Goal: Transaction & Acquisition: Obtain resource

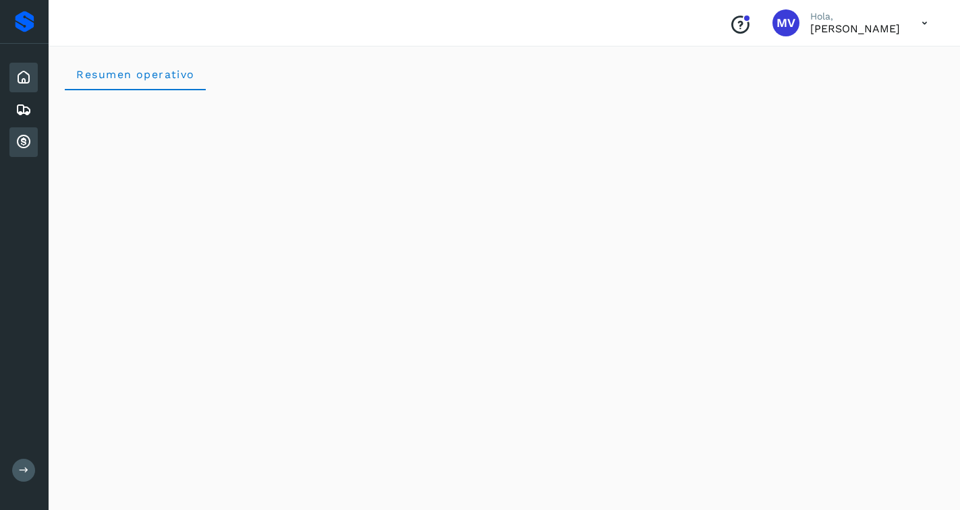
click at [24, 144] on icon at bounding box center [24, 142] width 16 height 16
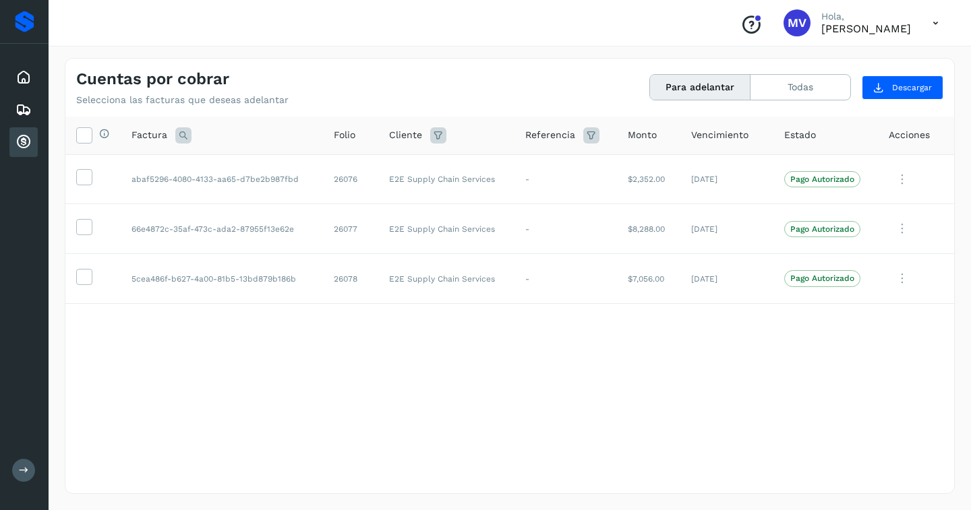
click at [715, 377] on div "Selecciona todas las facturas disponibles para adelanto Factura Folio Cliente R…" at bounding box center [509, 278] width 889 height 322
click at [78, 177] on icon at bounding box center [84, 176] width 14 height 14
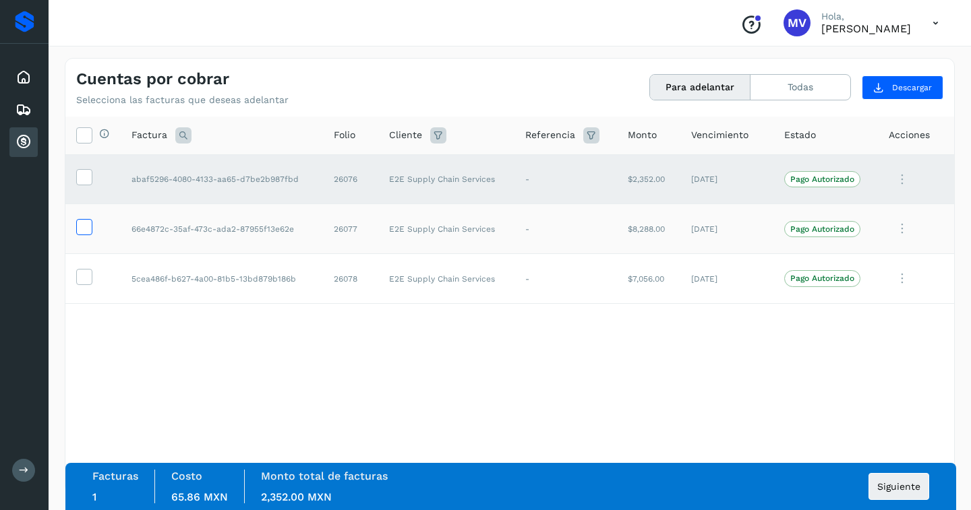
click at [88, 224] on icon at bounding box center [84, 226] width 14 height 14
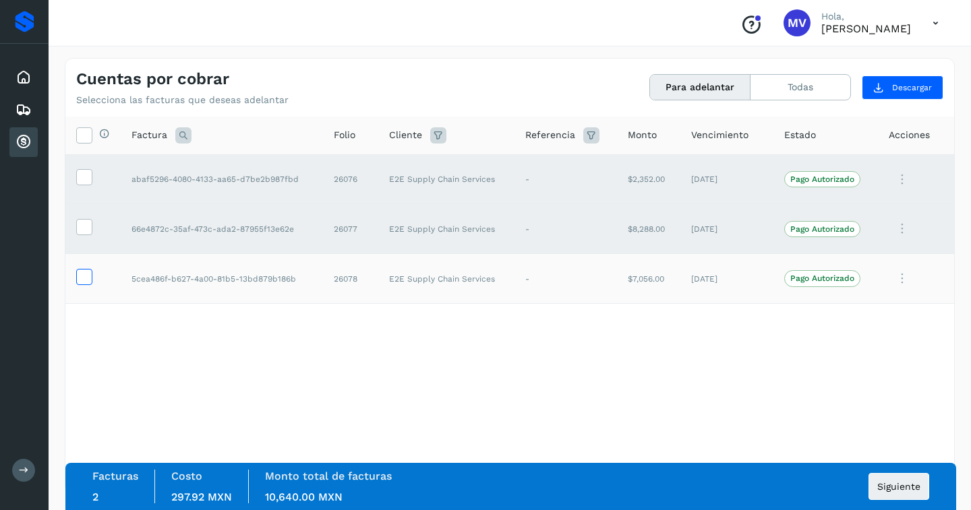
click at [82, 275] on icon at bounding box center [84, 276] width 14 height 14
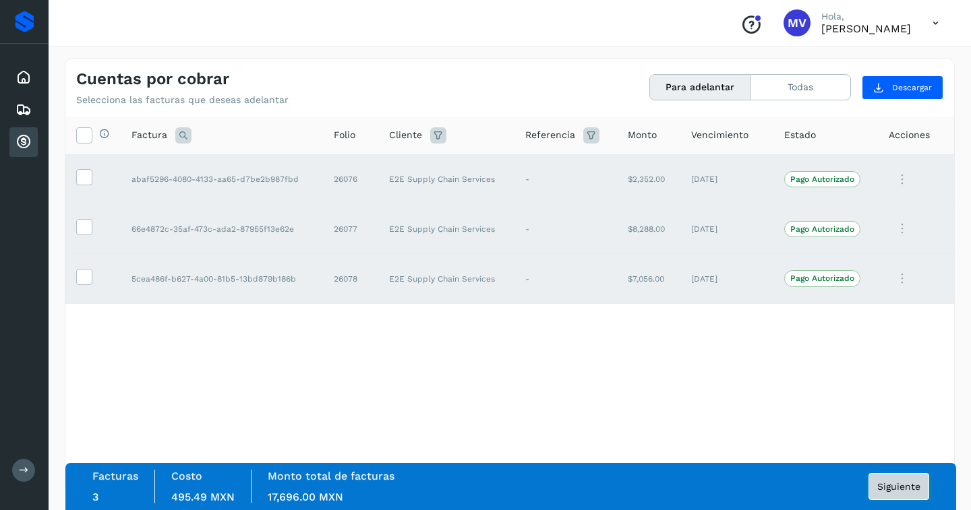
click at [899, 491] on span "Siguiente" at bounding box center [898, 486] width 43 height 9
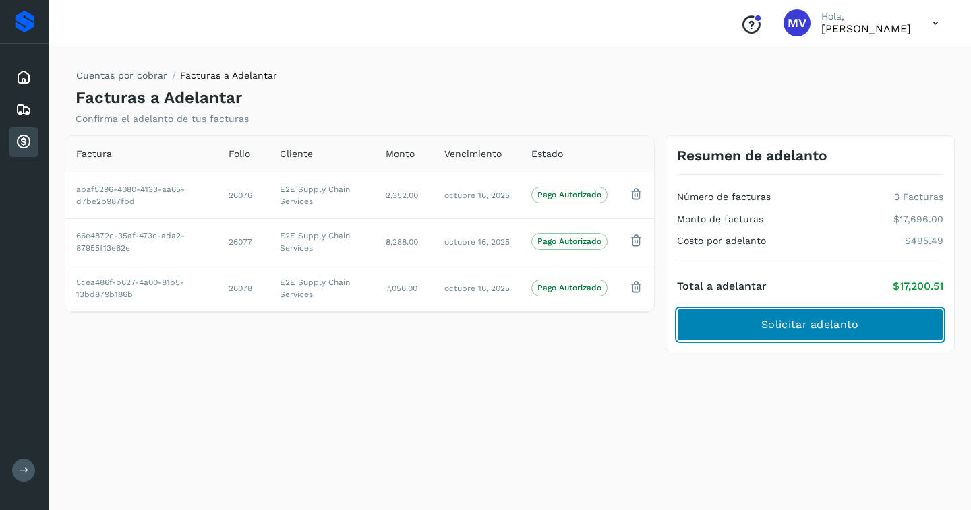
click at [791, 326] on span "Solicitar adelanto" at bounding box center [809, 325] width 97 height 15
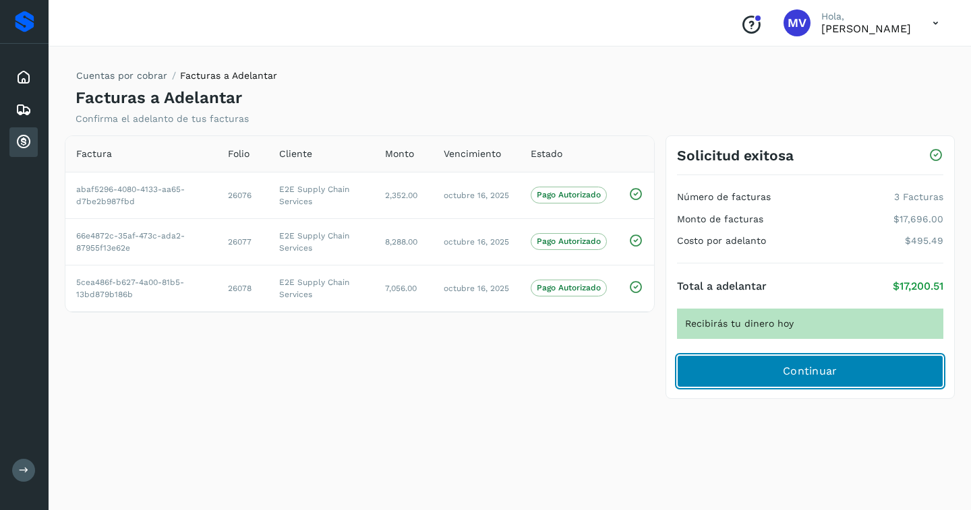
click at [791, 367] on span "Continuar" at bounding box center [810, 371] width 55 height 15
